Goal: Task Accomplishment & Management: Manage account settings

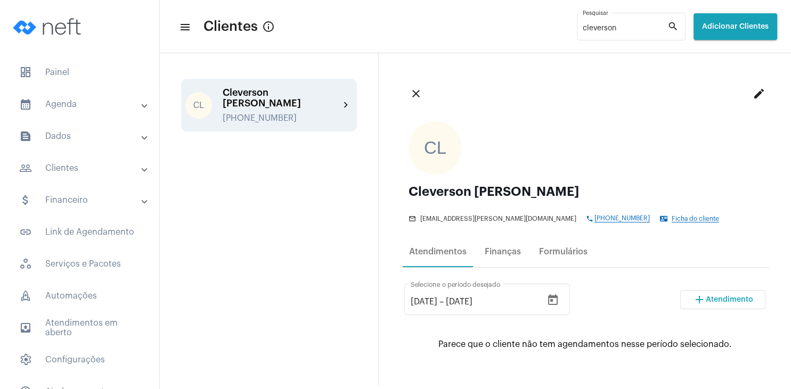
click at [249, 173] on div "[PERSON_NAME] [PERSON_NAME] [PHONE_NUMBER] chevron_right" at bounding box center [269, 219] width 219 height 333
click at [78, 76] on span "dashboard Painel" at bounding box center [80, 73] width 138 height 26
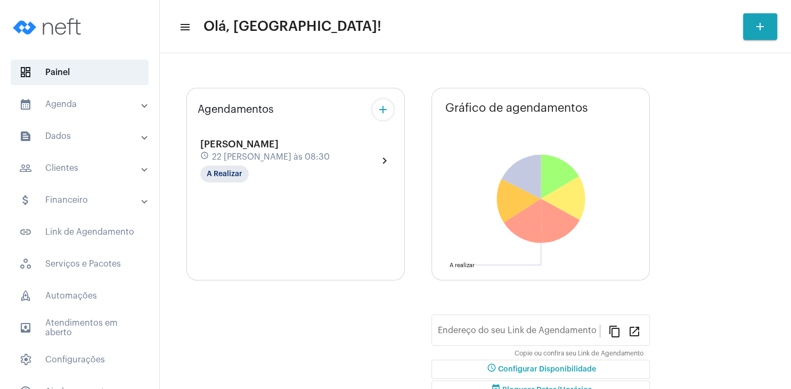
type input "[URL][DOMAIN_NAME][PERSON_NAME]"
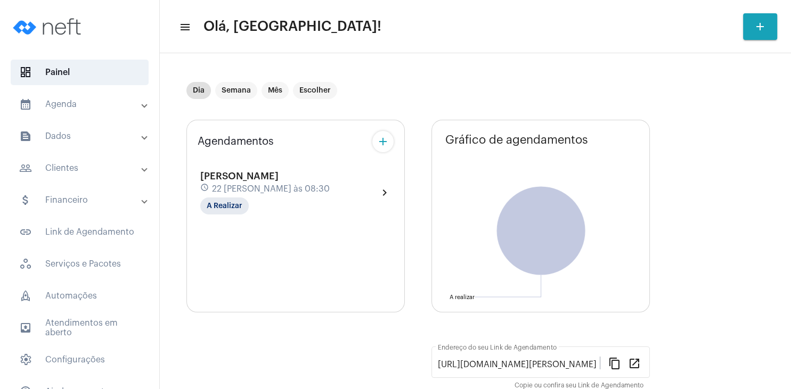
click at [89, 163] on mat-panel-title "people_outline Clientes" at bounding box center [80, 168] width 123 height 13
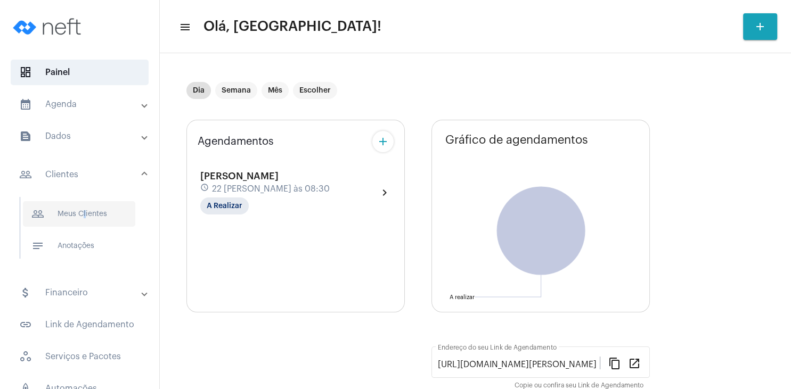
click at [81, 217] on span "people_outline Meus Clientes" at bounding box center [79, 214] width 112 height 26
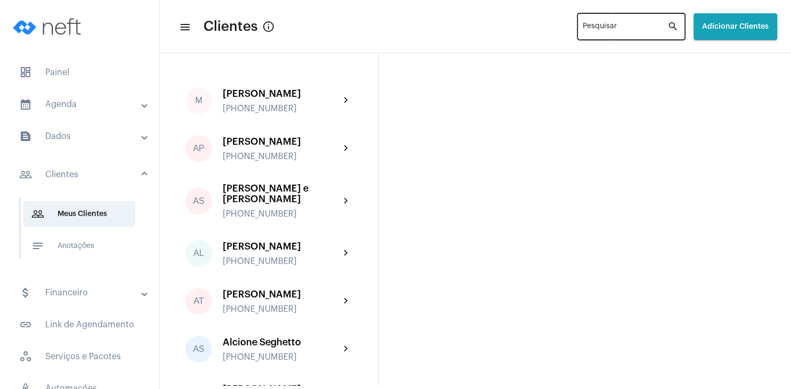
click at [585, 31] on input "Pesquisar" at bounding box center [625, 28] width 85 height 9
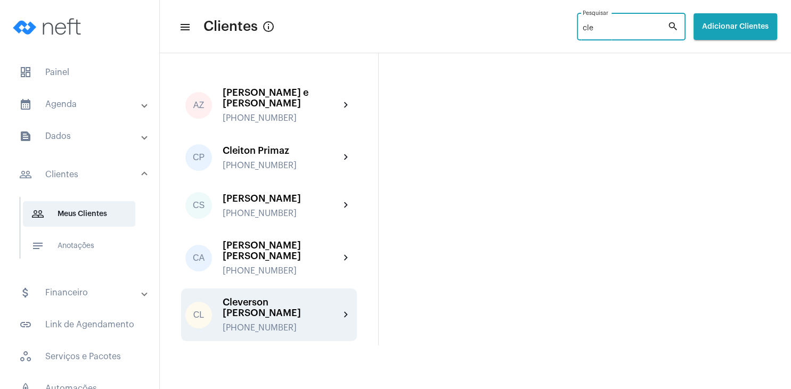
type input "cle"
click at [290, 323] on div "[PHONE_NUMBER]" at bounding box center [281, 328] width 117 height 10
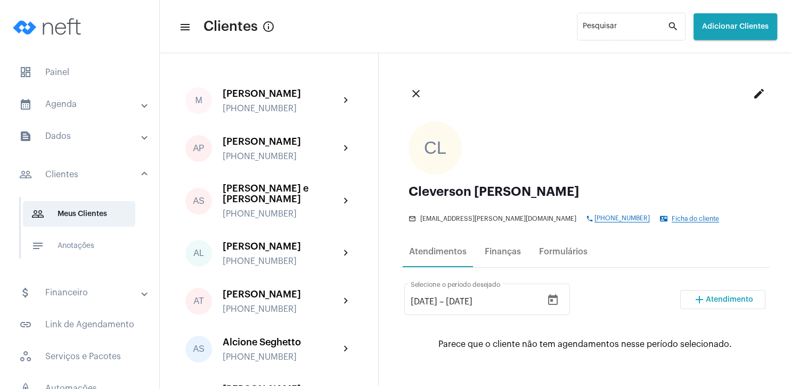
click at [727, 300] on span "Atendimento" at bounding box center [729, 299] width 47 height 7
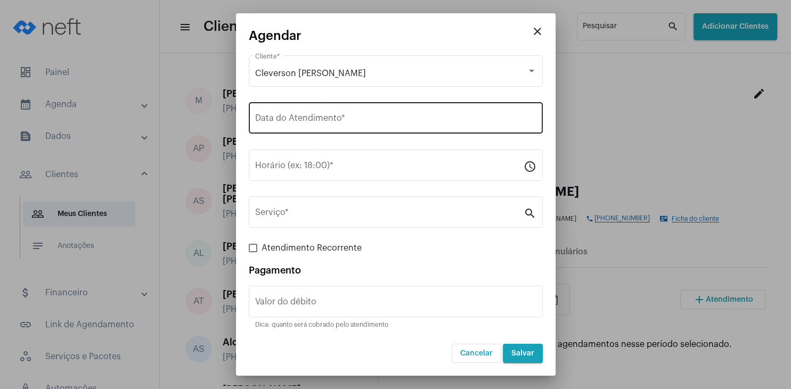
click at [327, 126] on div "Data do Atendimento *" at bounding box center [395, 117] width 281 height 34
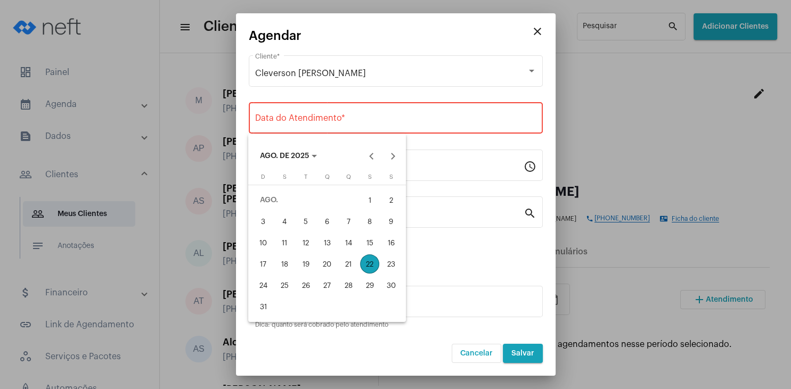
click at [366, 260] on div "22" at bounding box center [369, 264] width 19 height 19
type input "[DATE]"
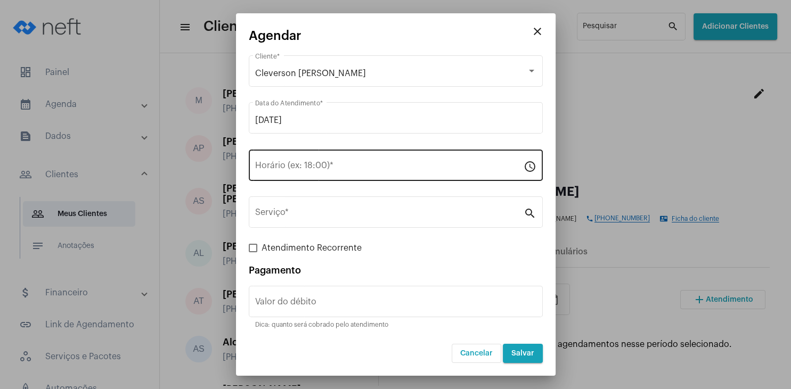
click at [312, 175] on div "Horário (ex: 18:00) *" at bounding box center [389, 165] width 268 height 34
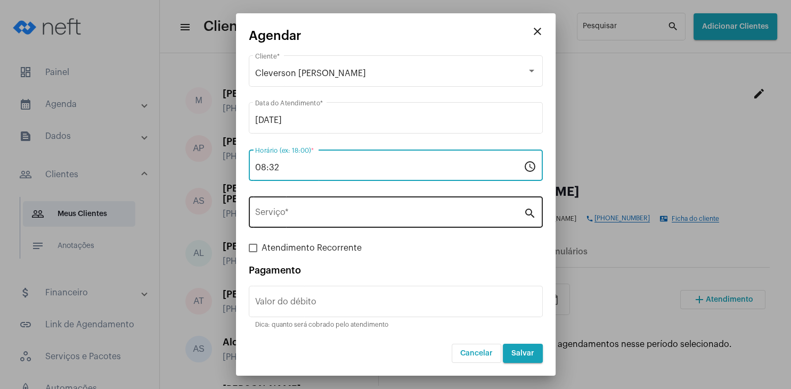
type input "08:32"
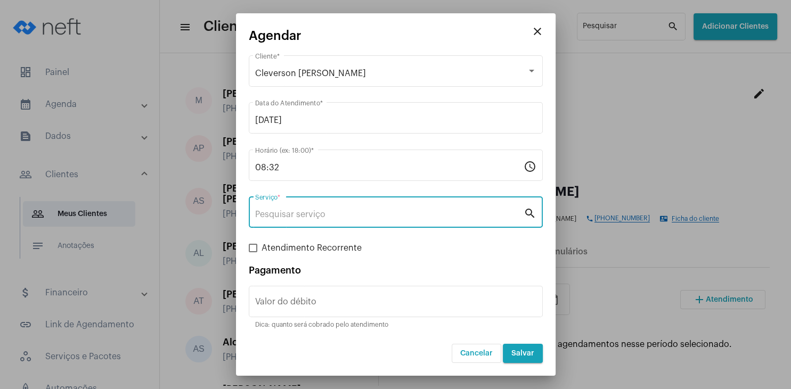
click at [302, 215] on input "Serviço *" at bounding box center [389, 215] width 268 height 10
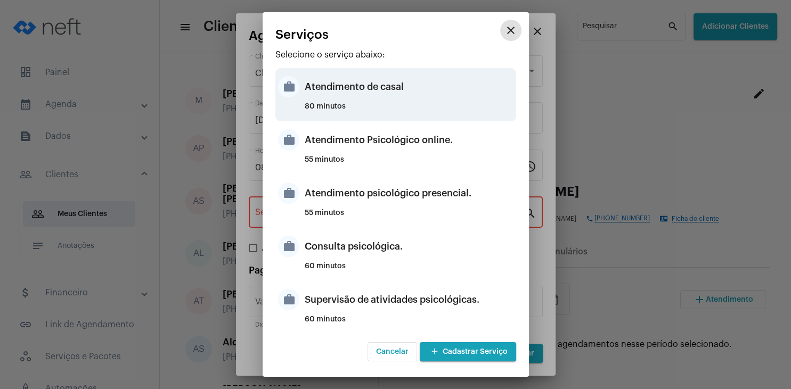
click at [390, 93] on div "Atendimento de casal" at bounding box center [409, 87] width 209 height 32
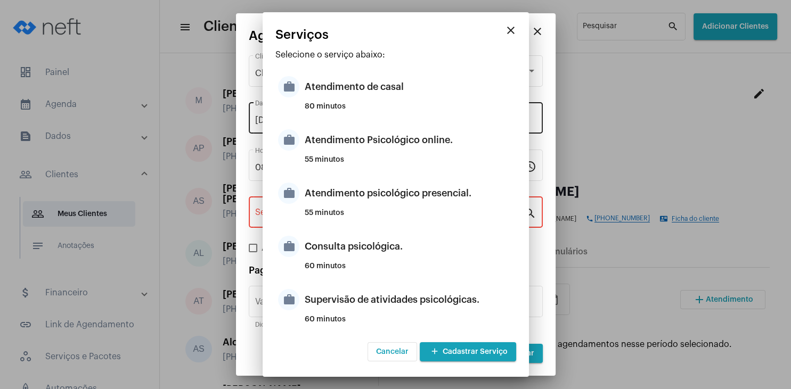
type input "Atendimento de casal"
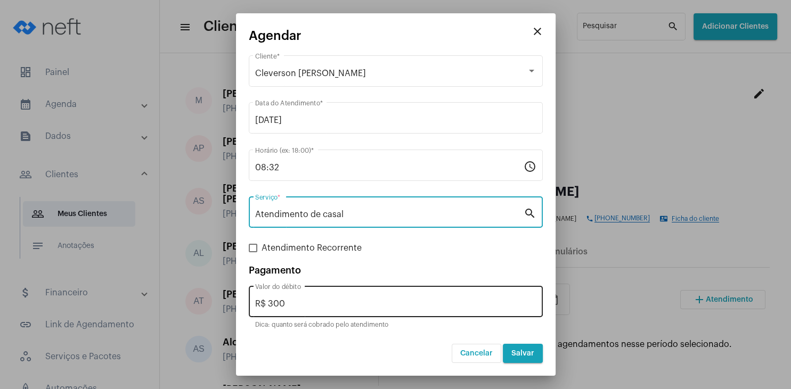
click at [309, 304] on input "R$ 300" at bounding box center [395, 304] width 281 height 10
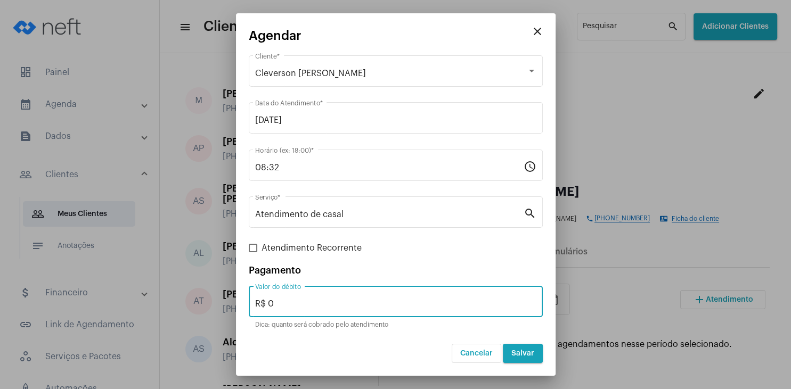
type input "R$ 0"
click at [517, 355] on span "Salvar" at bounding box center [522, 353] width 23 height 7
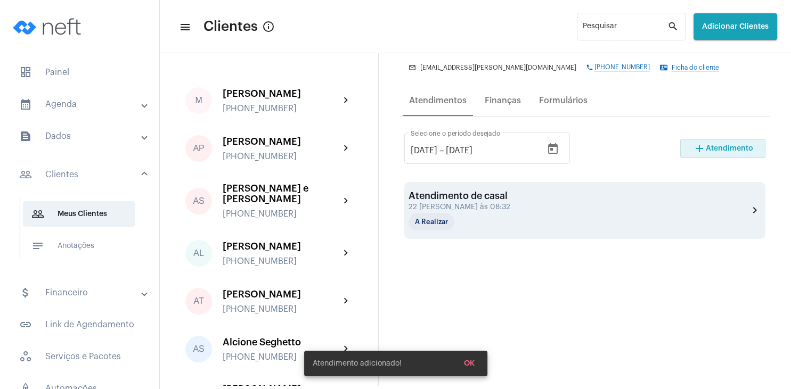
scroll to position [153, 0]
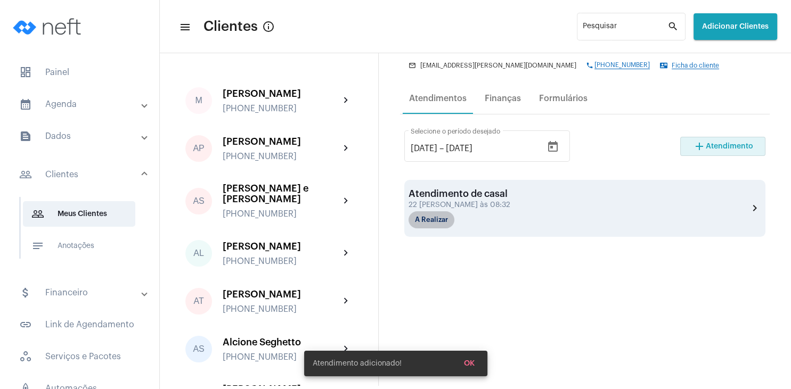
click at [440, 219] on mat-chip "A Realizar" at bounding box center [431, 219] width 46 height 17
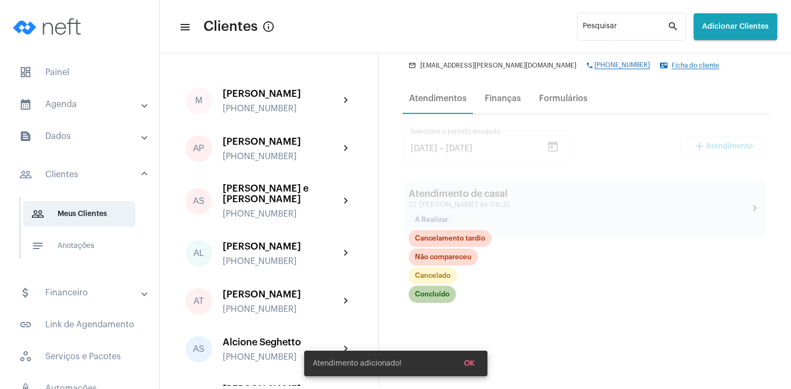
click at [433, 293] on mat-chip "Concluído" at bounding box center [431, 294] width 47 height 17
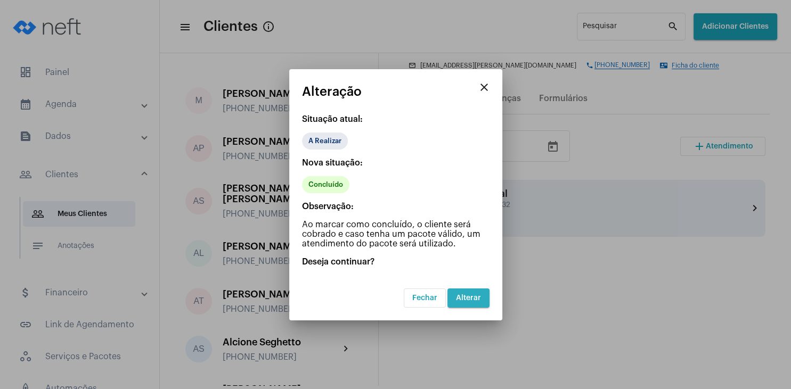
click at [477, 299] on span "Alterar" at bounding box center [468, 297] width 25 height 7
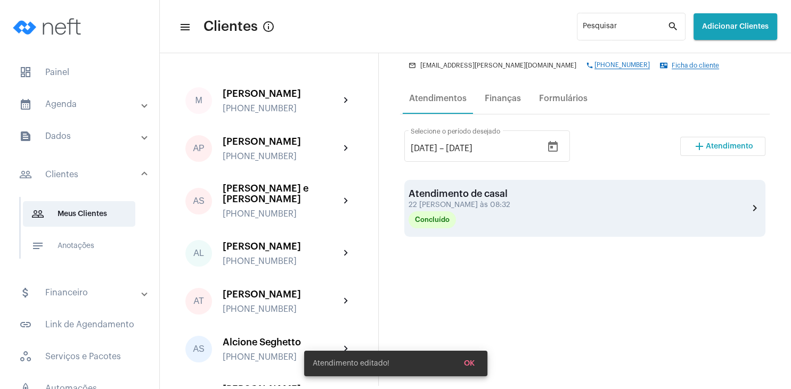
click at [475, 198] on div "Atendimento de casal" at bounding box center [461, 194] width 107 height 11
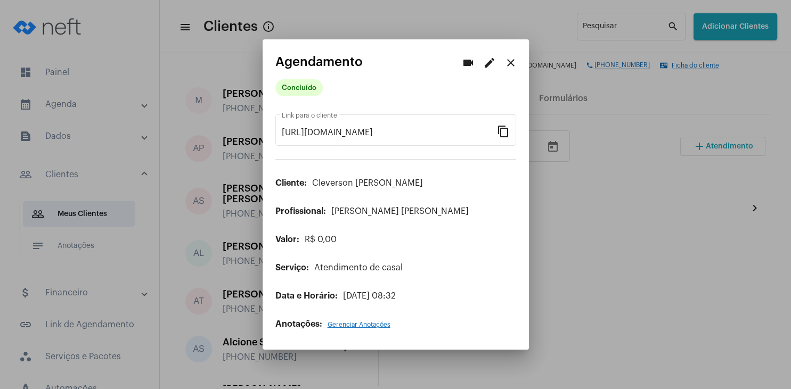
click at [367, 321] on div "Anotações: Gerenciar Anotações" at bounding box center [395, 325] width 241 height 10
click at [367, 325] on span "Gerenciar Anotações" at bounding box center [359, 325] width 63 height 6
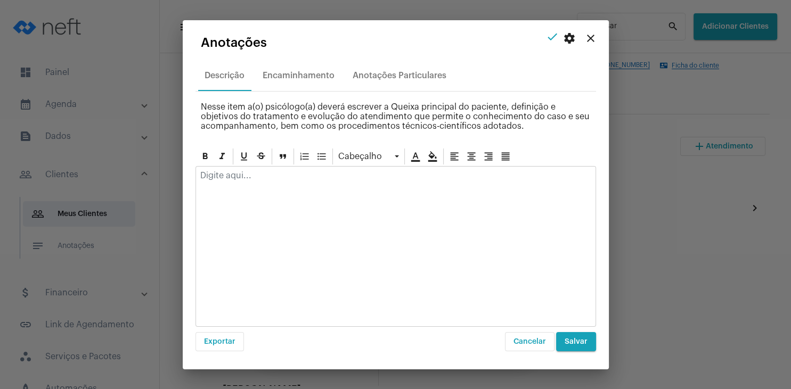
click at [270, 179] on p at bounding box center [395, 176] width 391 height 10
drag, startPoint x: 327, startPoint y: 34, endPoint x: 317, endPoint y: 111, distance: 77.8
click at [317, 111] on mat-dialog-container "close settings check Anotações Descrição Encaminhamento Anotações Particulares …" at bounding box center [396, 194] width 426 height 349
click at [423, 182] on div "Atendimento [PERSON_NAME] com sua esposa [PERSON_NAME]" at bounding box center [395, 178] width 399 height 23
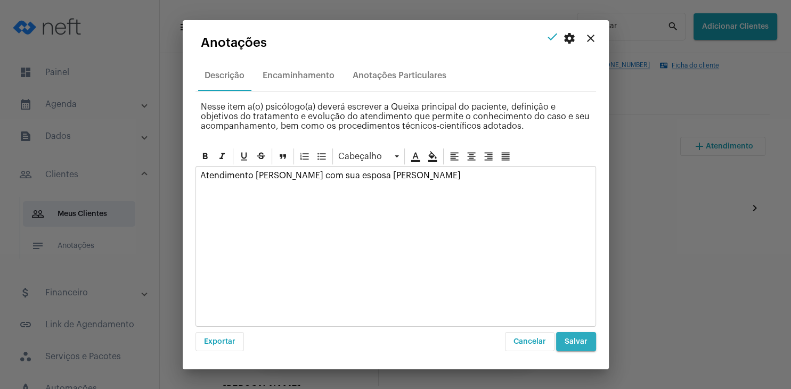
click at [581, 342] on span "Salvar" at bounding box center [576, 341] width 23 height 7
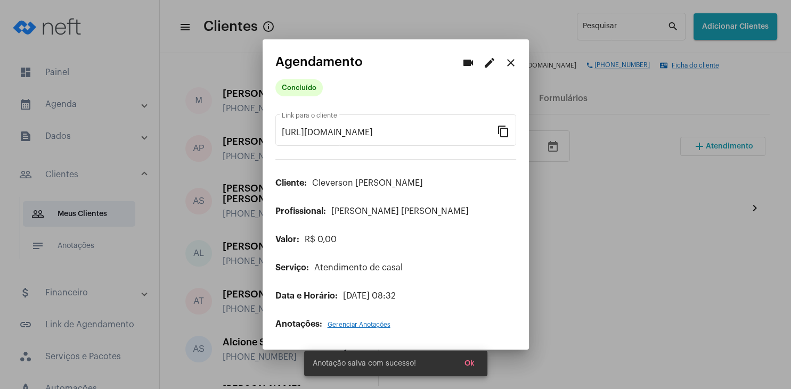
click at [509, 65] on mat-icon "close" at bounding box center [510, 62] width 13 height 13
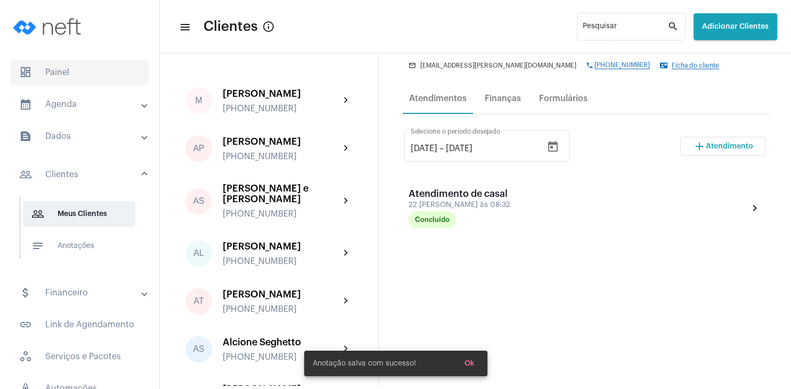
click at [72, 66] on span "dashboard Painel" at bounding box center [80, 73] width 138 height 26
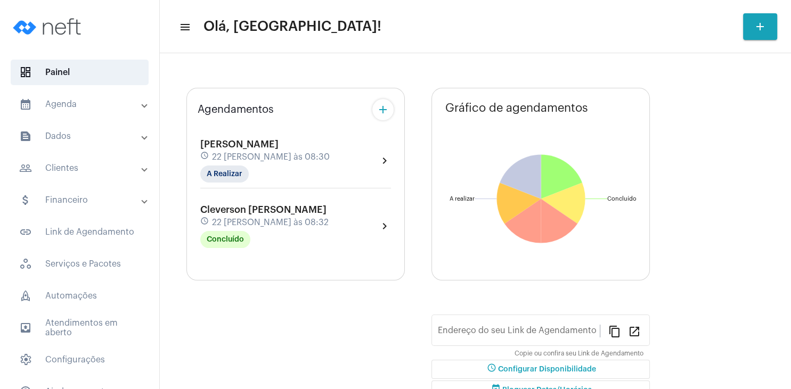
type input "[URL][DOMAIN_NAME][PERSON_NAME]"
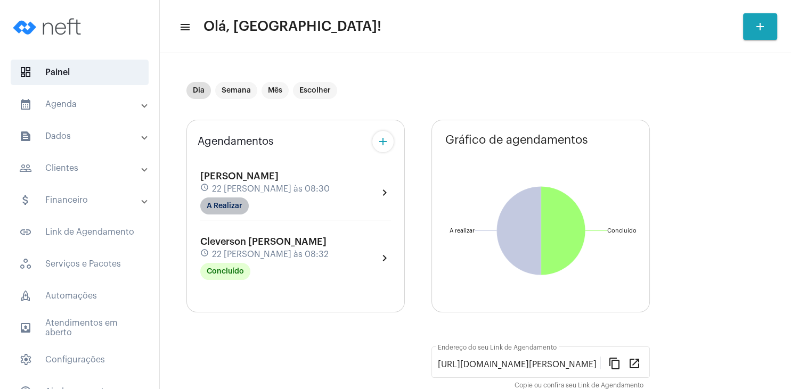
click at [233, 207] on mat-chip "A Realizar" at bounding box center [224, 206] width 48 height 17
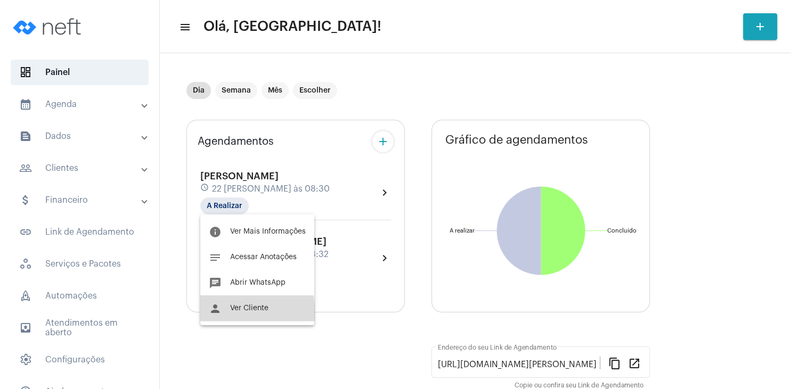
click at [250, 312] on span "Ver Cliente" at bounding box center [249, 308] width 38 height 7
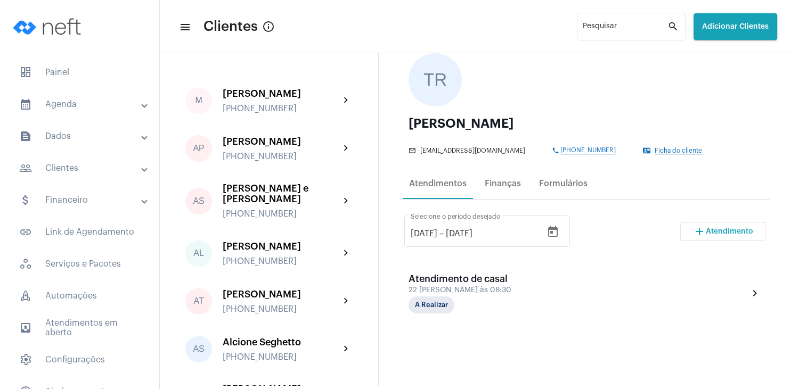
scroll to position [102, 0]
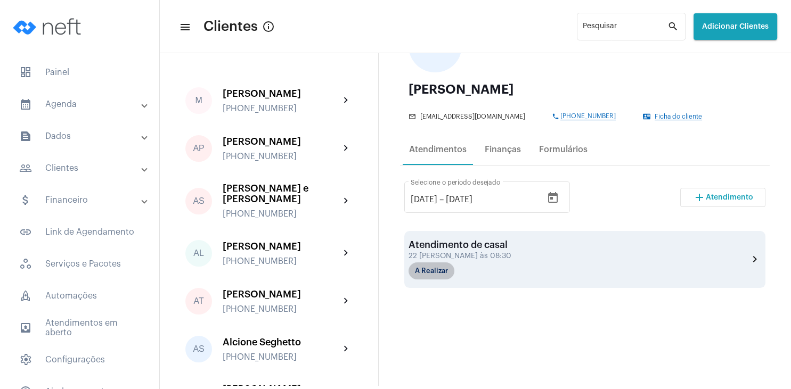
click at [427, 277] on mat-chip "A Realizar" at bounding box center [431, 271] width 46 height 17
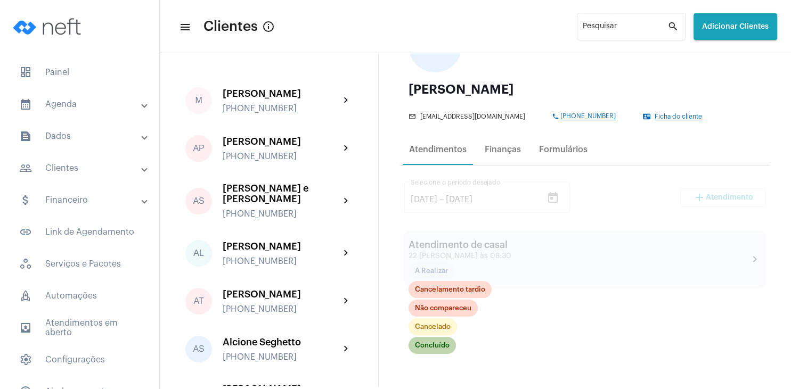
click at [436, 351] on mat-chip "Concluído" at bounding box center [431, 345] width 47 height 17
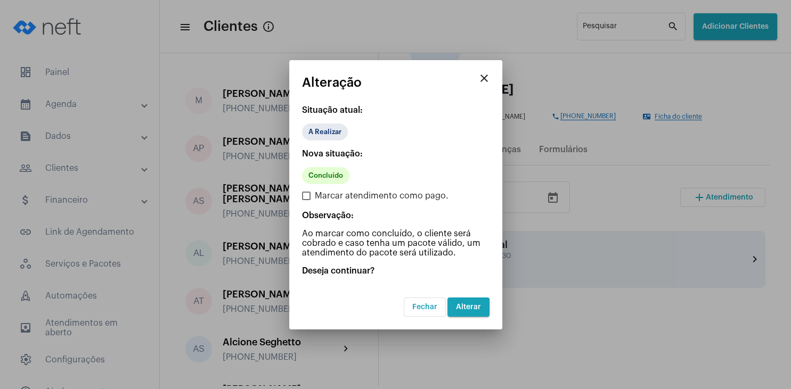
click at [479, 302] on button "Alterar" at bounding box center [468, 307] width 42 height 19
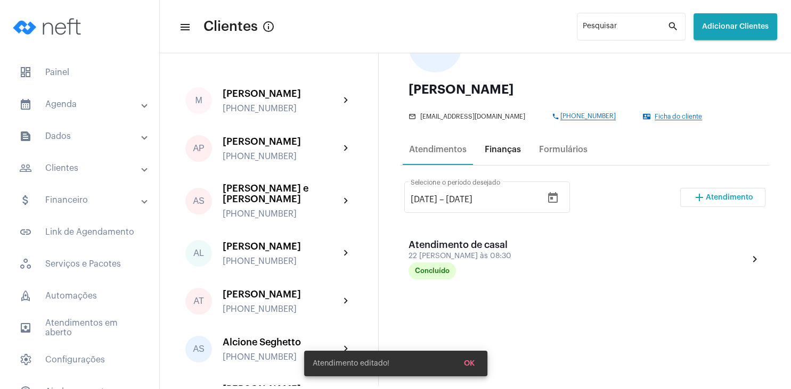
click at [507, 151] on div "Finanças" at bounding box center [503, 150] width 36 height 10
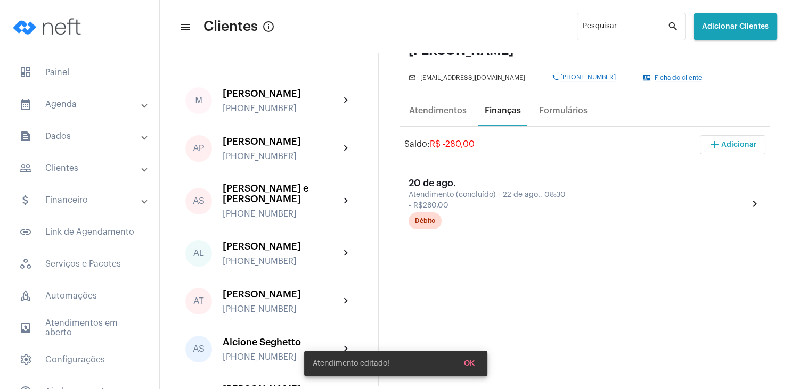
scroll to position [153, 0]
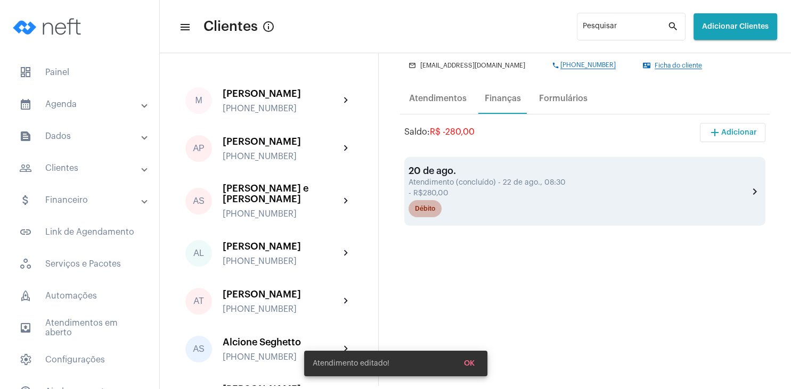
click at [433, 212] on div "Débito" at bounding box center [425, 209] width 20 height 7
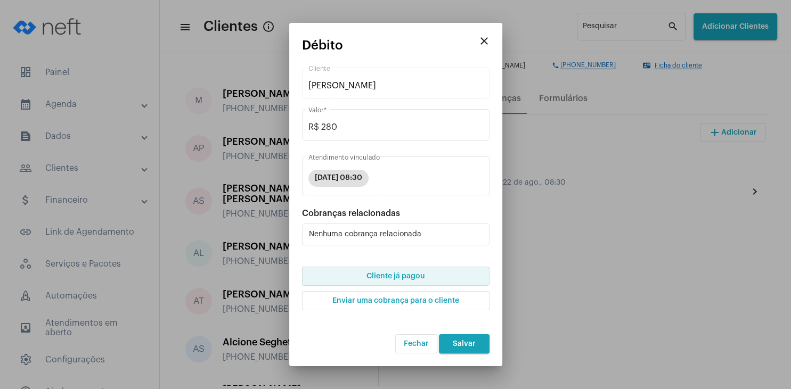
click at [419, 275] on span "Cliente já pagou" at bounding box center [395, 276] width 58 height 7
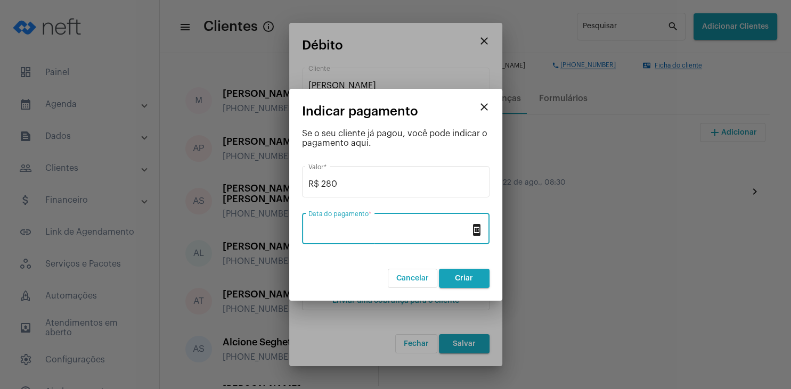
click at [376, 231] on input "Data do pagamento *" at bounding box center [389, 231] width 162 height 10
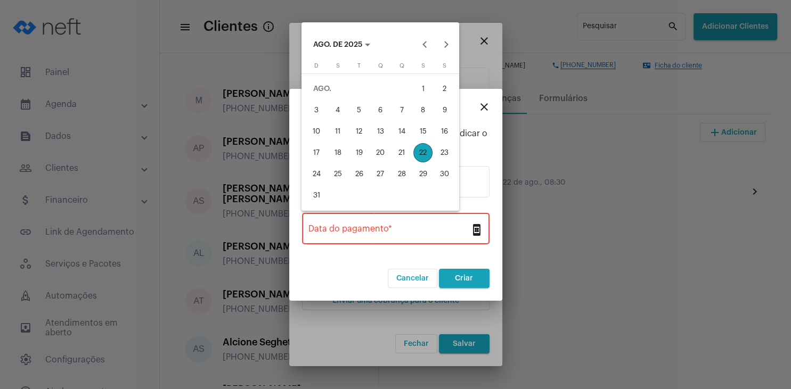
click at [423, 153] on div "22" at bounding box center [422, 152] width 19 height 19
type input "[DATE]"
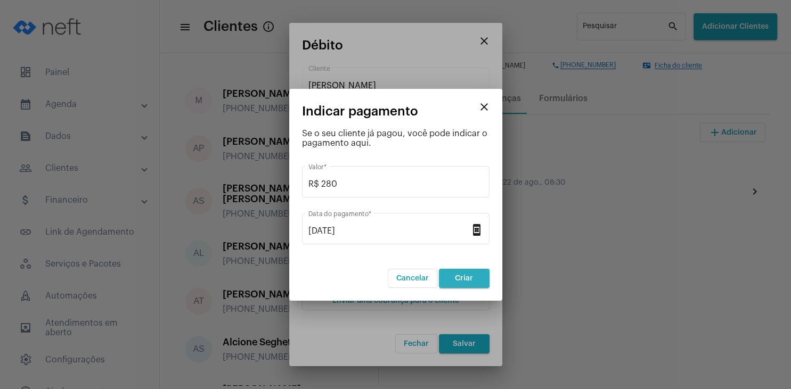
click at [460, 281] on span "Criar" at bounding box center [464, 278] width 18 height 7
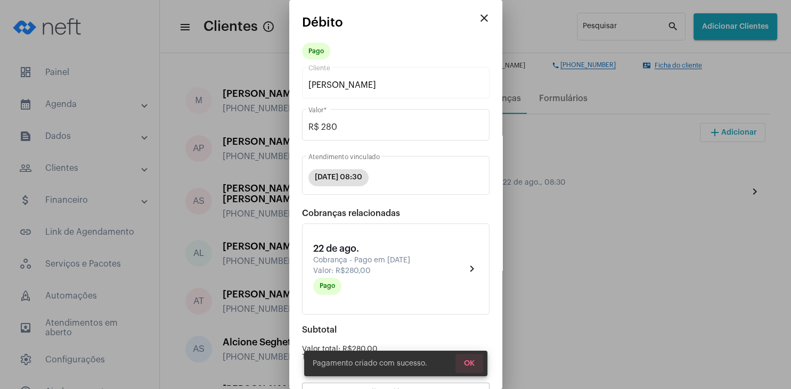
click at [473, 364] on span "OK" at bounding box center [469, 363] width 11 height 7
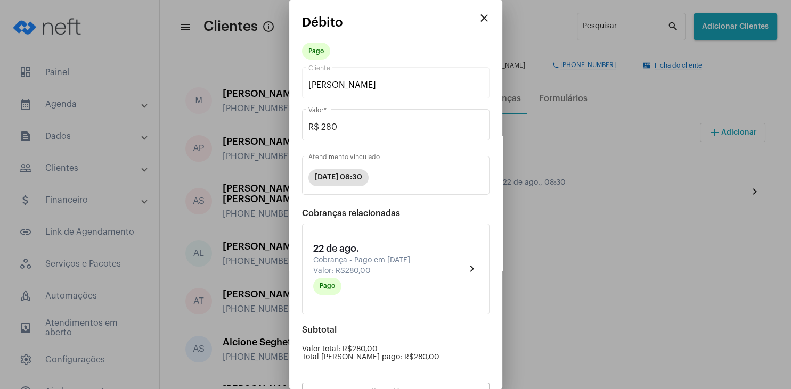
scroll to position [93, 0]
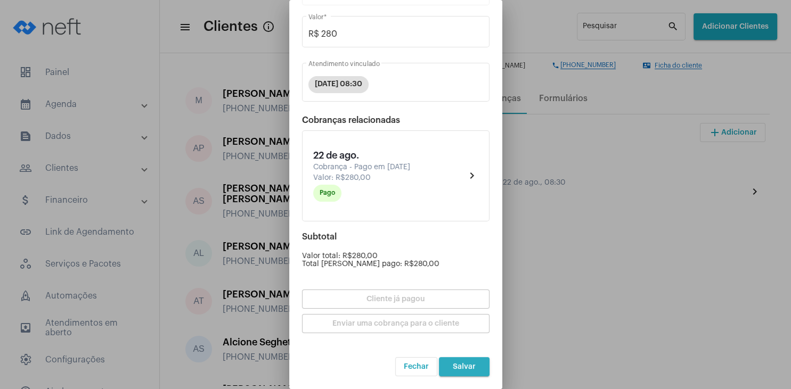
click at [471, 367] on span "Salvar" at bounding box center [464, 366] width 23 height 7
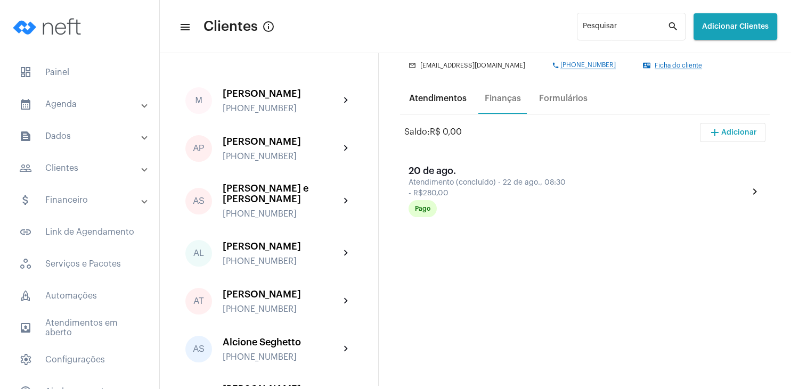
click at [452, 100] on div "Atendimentos" at bounding box center [438, 99] width 58 height 10
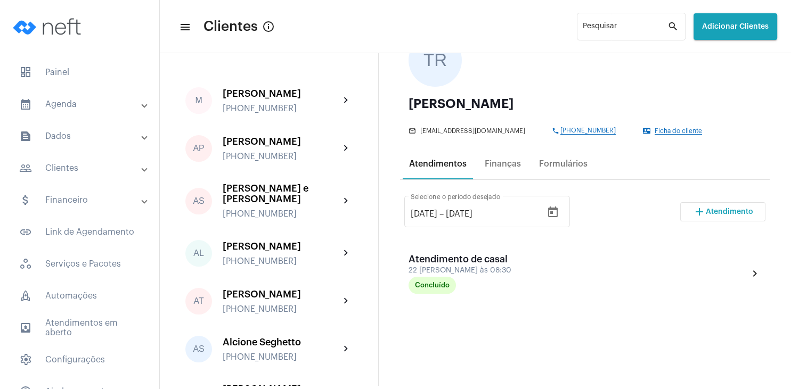
scroll to position [153, 0]
